Goal: Task Accomplishment & Management: Complete application form

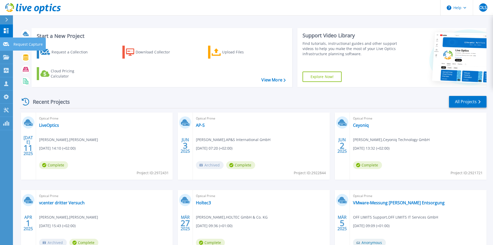
click at [5, 44] on icon at bounding box center [6, 44] width 6 height 4
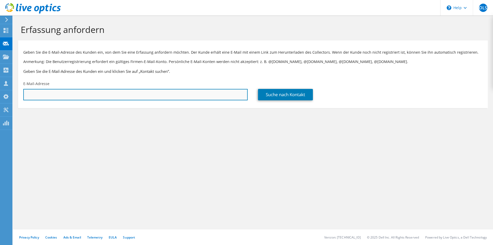
click at [53, 96] on input "text" at bounding box center [135, 94] width 225 height 11
click at [112, 95] on input "ralf." at bounding box center [135, 94] width 225 height 11
click at [57, 96] on input "ralf.spilles@" at bounding box center [135, 94] width 225 height 11
type input "ralf.spilles@fischer-teamplan.de"
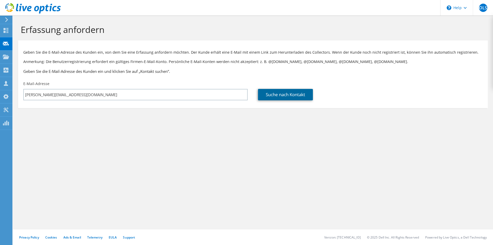
click at [275, 97] on link "Suche nach Kontakt" at bounding box center [285, 94] width 55 height 11
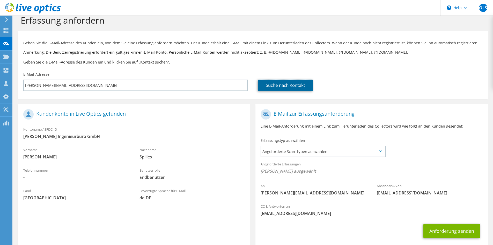
scroll to position [26, 0]
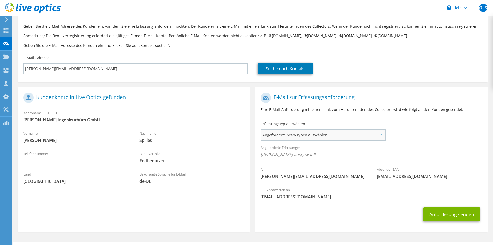
click at [300, 132] on span "Angeforderte Scan-Typen auswählen" at bounding box center [323, 134] width 124 height 10
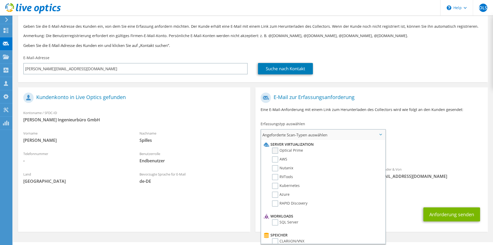
click at [279, 152] on label "Optical Prime" at bounding box center [287, 150] width 31 height 6
click at [0, 0] on input "Optical Prime" at bounding box center [0, 0] width 0 height 0
click at [394, 123] on div "An ralf.spilles@fischer-teamplan.de Absender & Von liveoptics@liveoptics.com" at bounding box center [372, 138] width 232 height 96
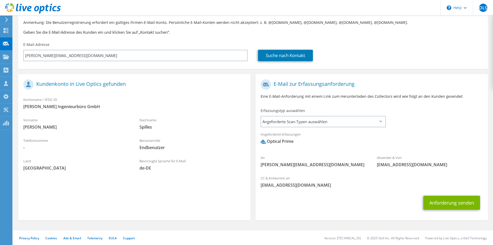
scroll to position [40, 0]
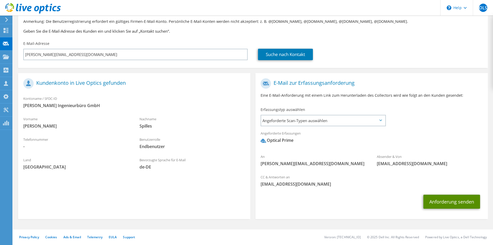
click at [445, 200] on button "Anforderung senden" at bounding box center [452, 201] width 57 height 14
